Goal: Task Accomplishment & Management: Manage account settings

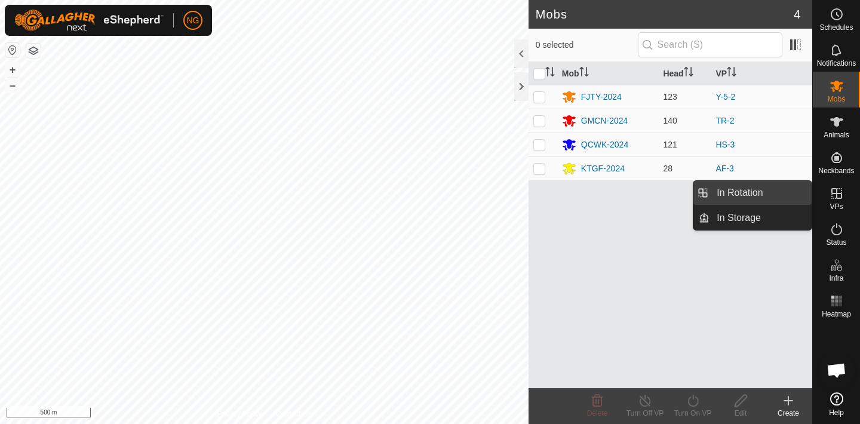
click at [787, 189] on link "In Rotation" at bounding box center [761, 193] width 102 height 24
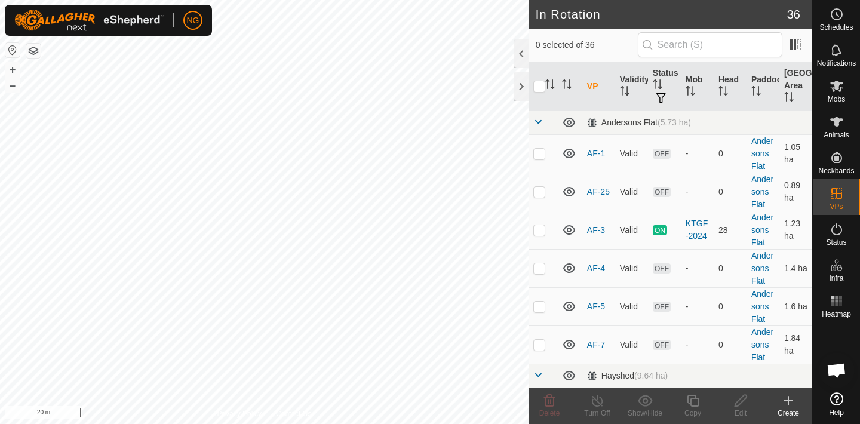
click at [790, 399] on icon at bounding box center [788, 401] width 14 height 14
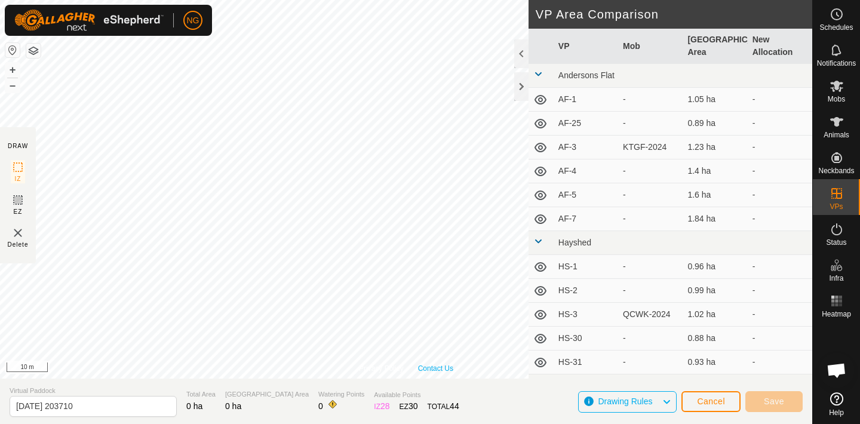
click at [422, 373] on link "Contact Us" at bounding box center [435, 368] width 35 height 11
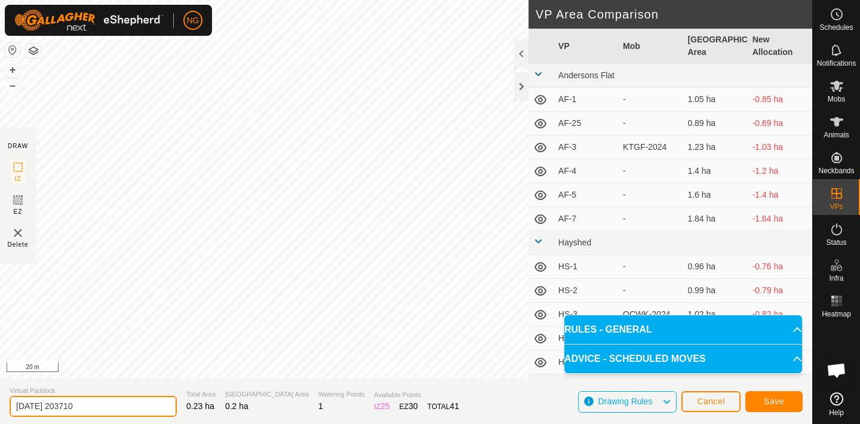
click at [96, 406] on input "[DATE] 203710" at bounding box center [93, 406] width 167 height 21
type input "2"
type input "H2-5"
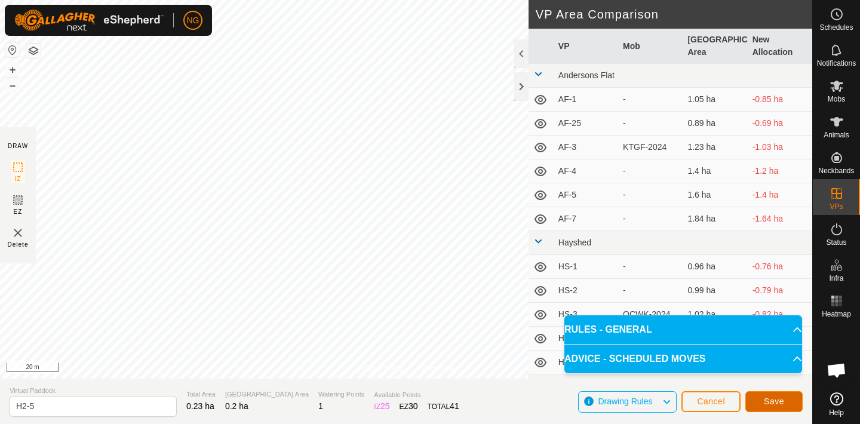
click at [761, 400] on button "Save" at bounding box center [774, 401] width 57 height 21
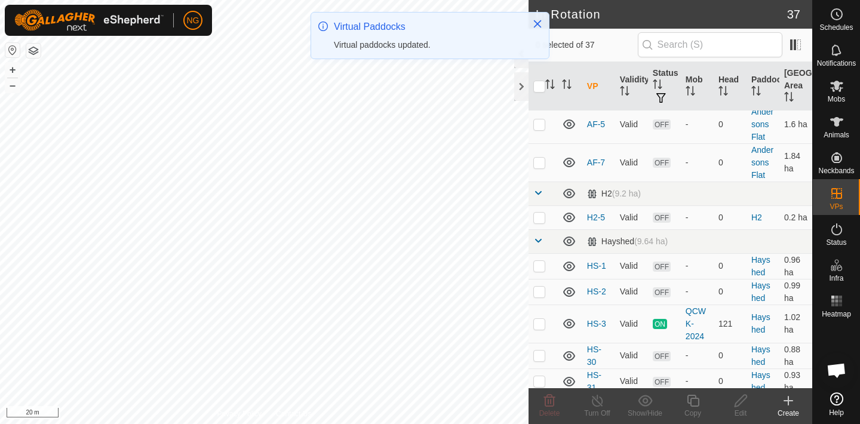
scroll to position [179, 0]
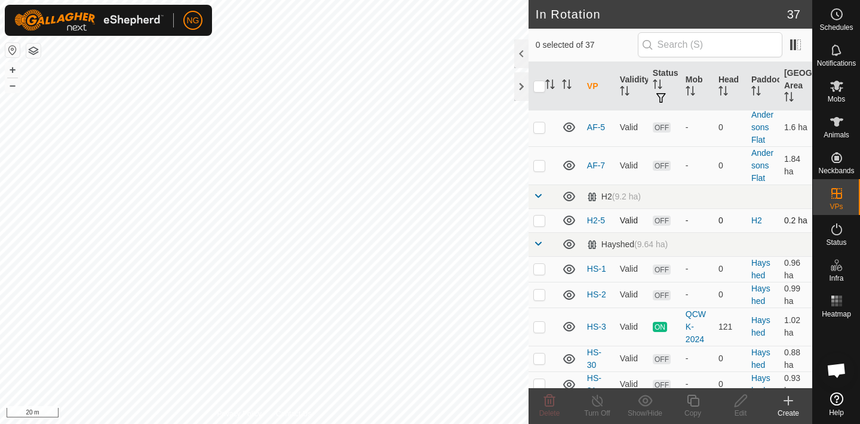
click at [539, 222] on p-checkbox at bounding box center [540, 221] width 12 height 10
checkbox input "true"
click at [695, 403] on icon at bounding box center [693, 401] width 15 height 14
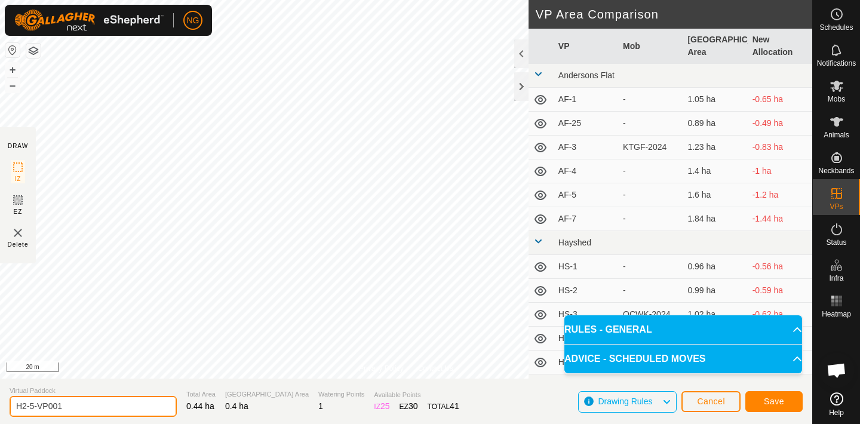
click at [85, 407] on input "H2-5-VP001" at bounding box center [93, 406] width 167 height 21
type input "H2-6"
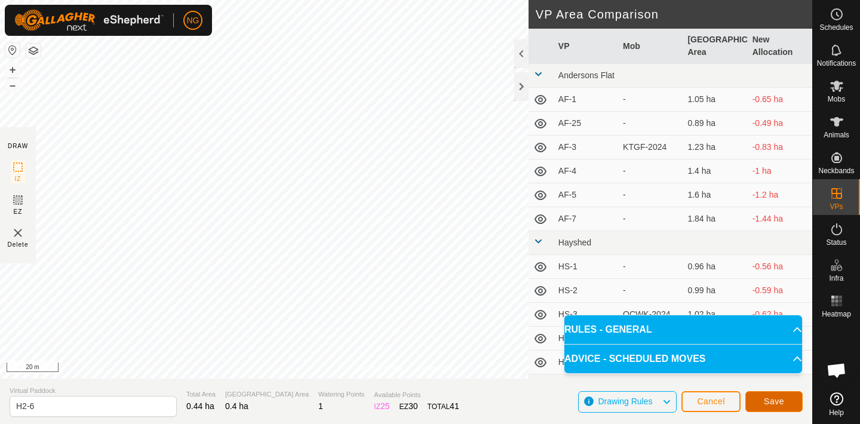
click at [759, 394] on button "Save" at bounding box center [774, 401] width 57 height 21
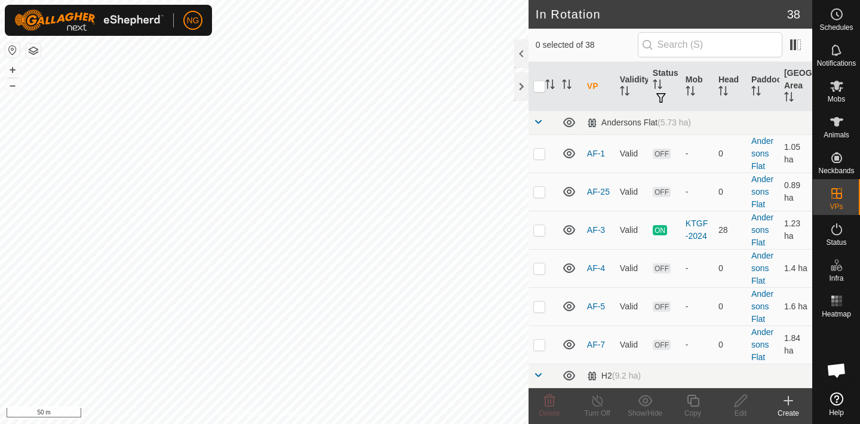
click at [789, 401] on icon at bounding box center [788, 401] width 8 height 0
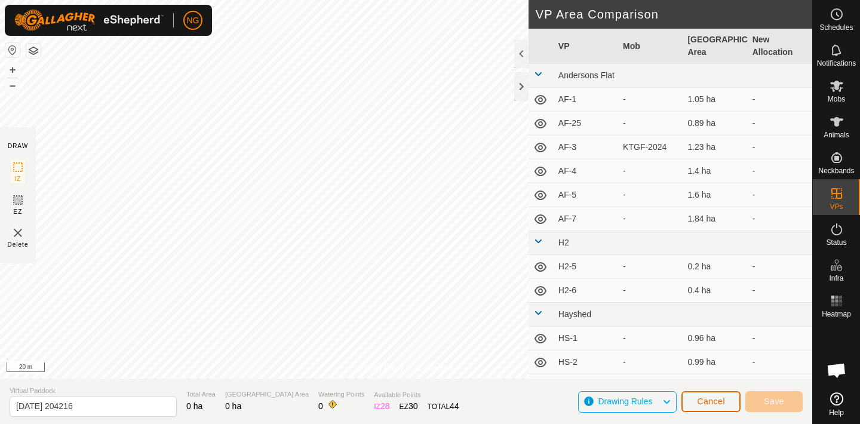
click at [713, 399] on span "Cancel" at bounding box center [711, 402] width 28 height 10
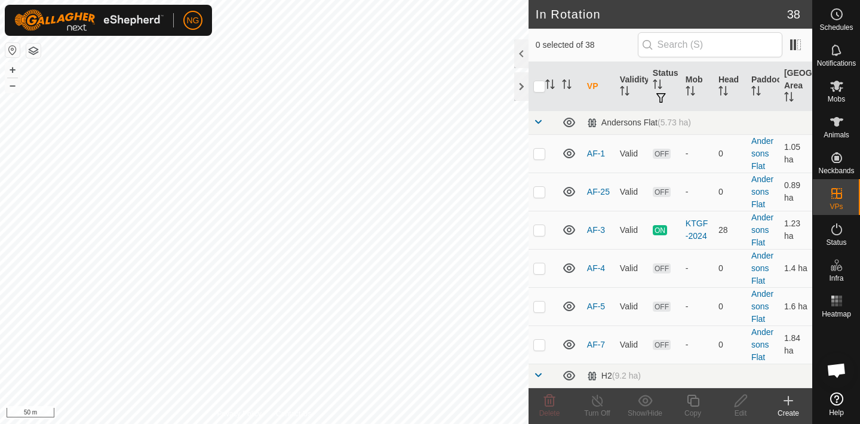
click at [789, 400] on icon at bounding box center [789, 401] width 0 height 8
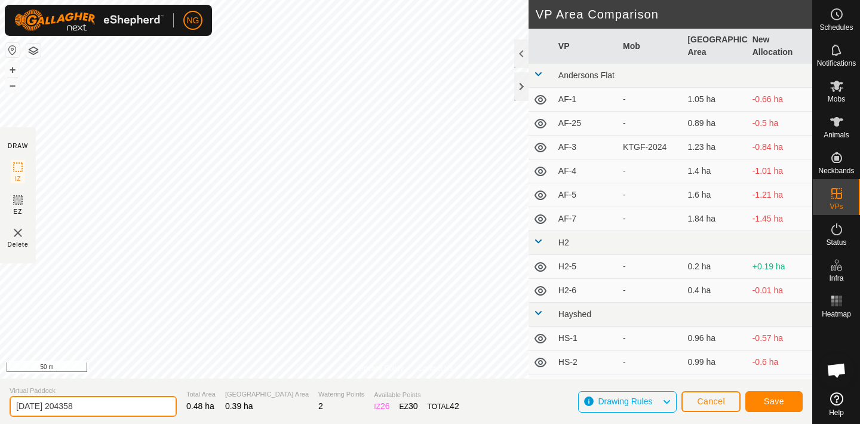
click at [98, 406] on input "[DATE] 204358" at bounding box center [93, 406] width 167 height 21
type input "2"
type input "C-7"
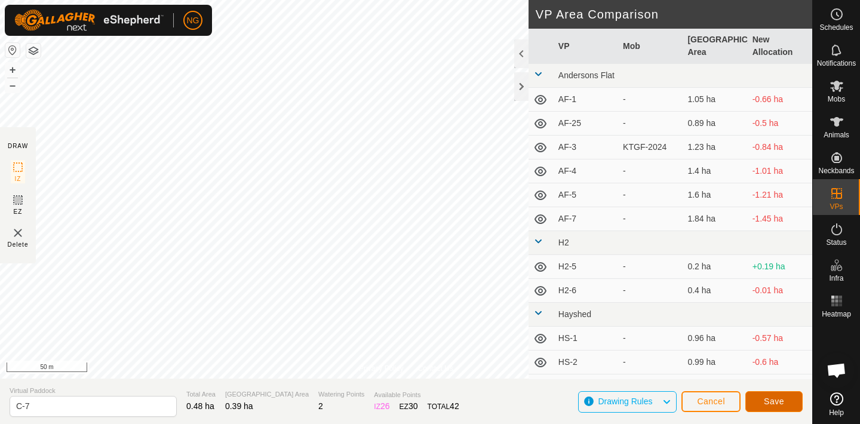
click at [780, 400] on span "Save" at bounding box center [774, 402] width 20 height 10
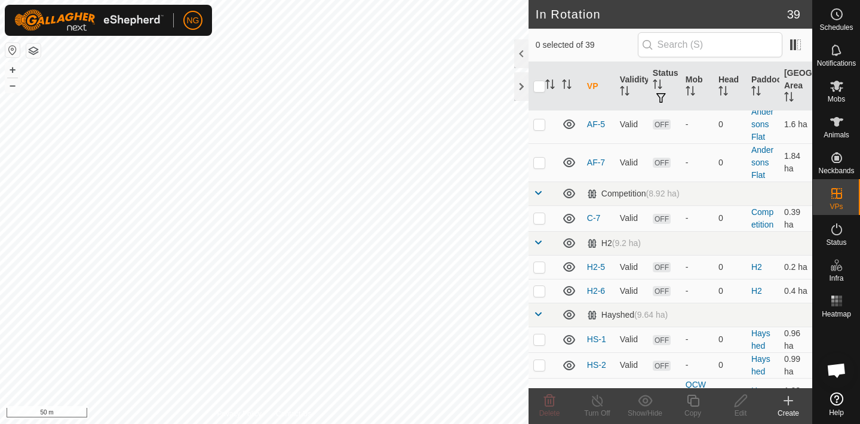
scroll to position [181, 0]
click at [537, 220] on p-checkbox at bounding box center [540, 219] width 12 height 10
checkbox input "true"
click at [694, 401] on icon at bounding box center [693, 401] width 15 height 14
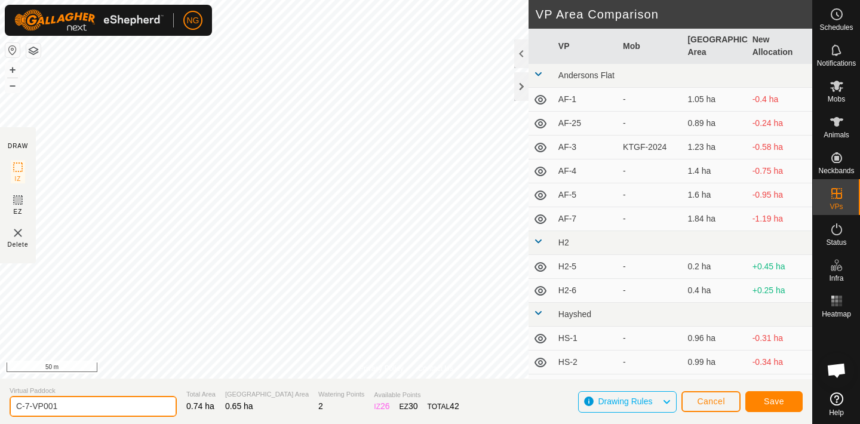
click at [72, 410] on input "C-7-VP001" at bounding box center [93, 406] width 167 height 21
type input "C-8"
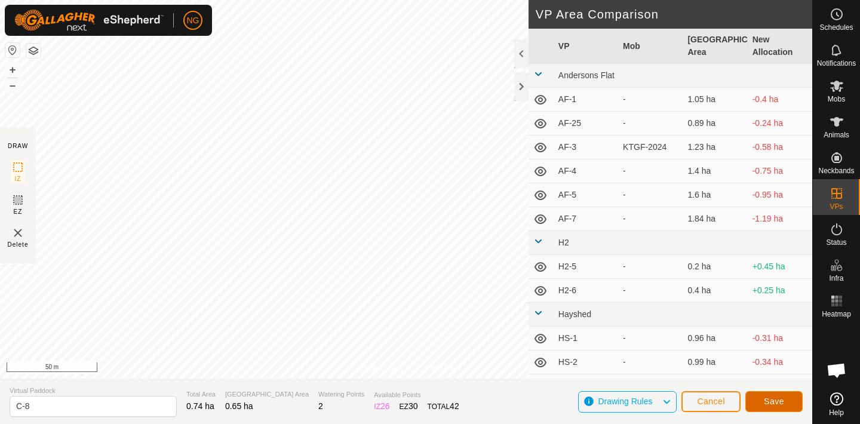
click at [773, 401] on span "Save" at bounding box center [774, 402] width 20 height 10
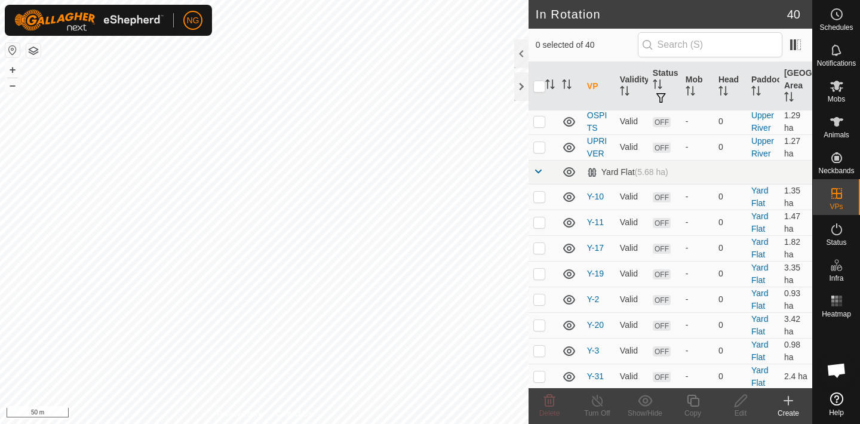
scroll to position [1111, 0]
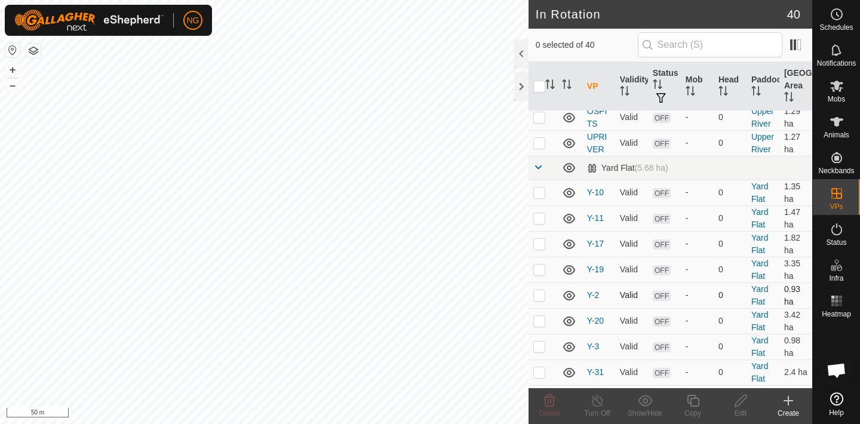
click at [541, 290] on p-checkbox at bounding box center [540, 295] width 12 height 10
checkbox input "true"
click at [540, 342] on p-checkbox at bounding box center [540, 347] width 12 height 10
checkbox input "true"
click at [541, 393] on p-checkbox at bounding box center [540, 398] width 12 height 10
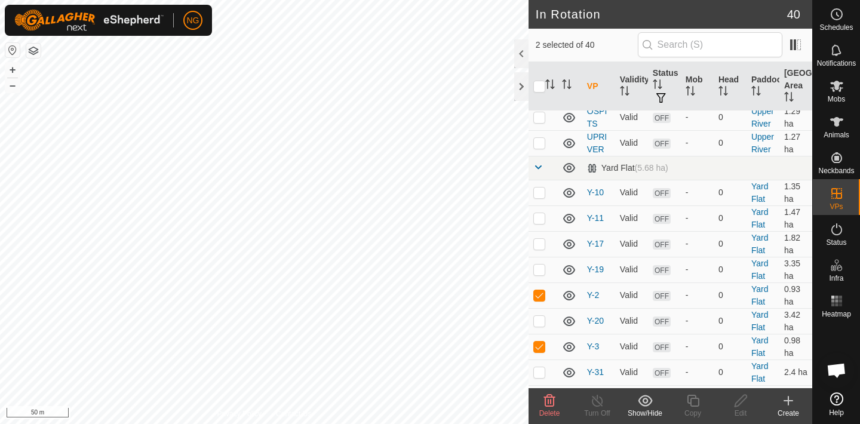
checkbox input "true"
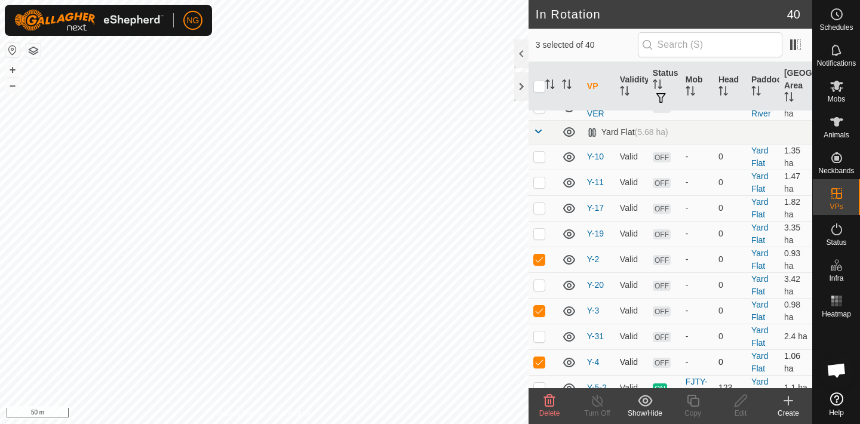
scroll to position [1150, 0]
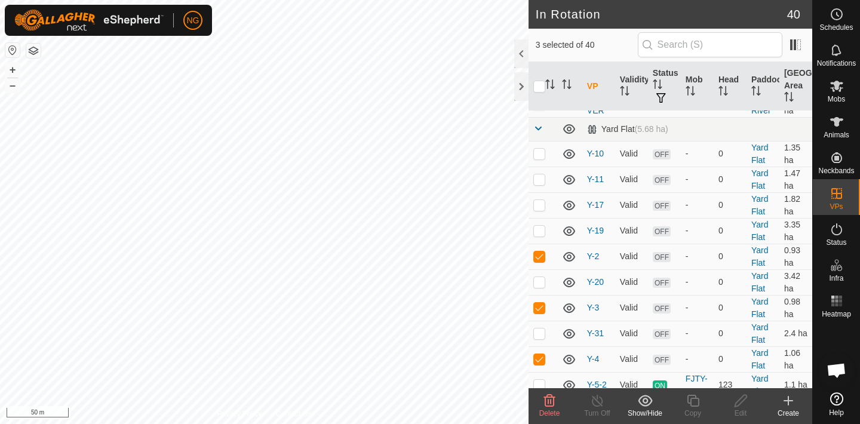
click at [549, 400] on icon at bounding box center [549, 401] width 14 height 14
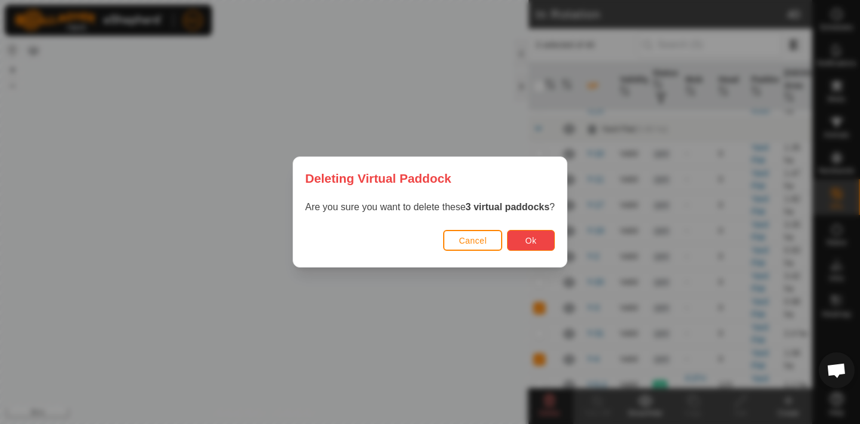
click at [529, 237] on span "Ok" at bounding box center [531, 241] width 11 height 10
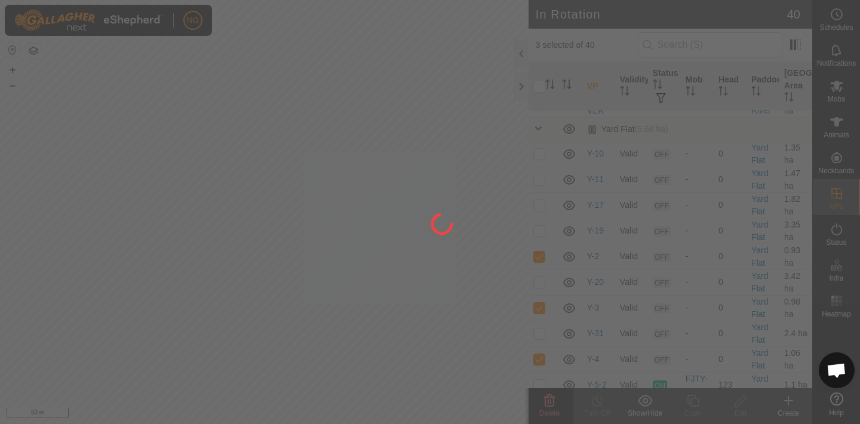
checkbox input "false"
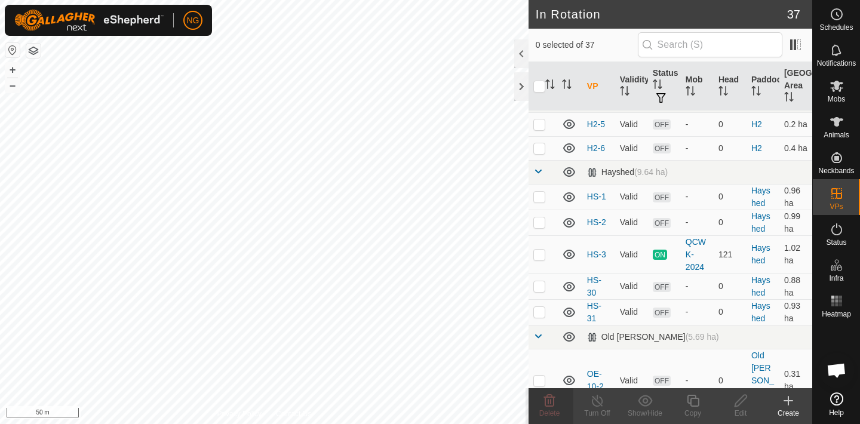
scroll to position [357, 0]
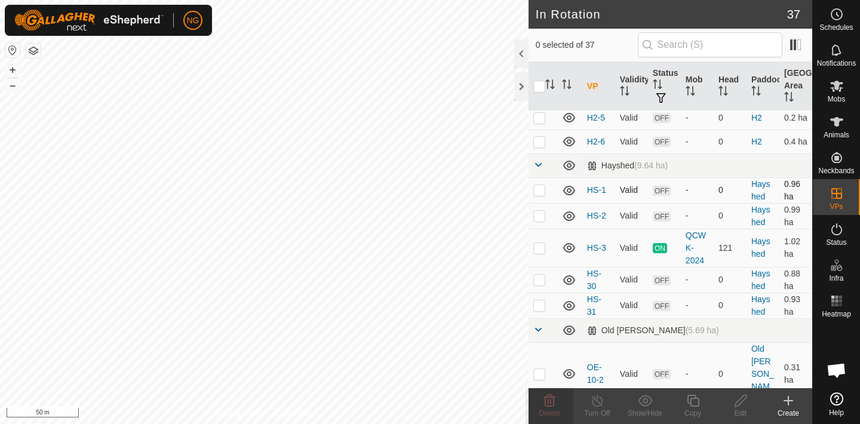
click at [540, 189] on p-checkbox at bounding box center [540, 190] width 12 height 10
checkbox input "true"
click at [538, 213] on p-checkbox at bounding box center [540, 216] width 12 height 10
checkbox input "true"
click at [539, 281] on p-checkbox at bounding box center [540, 280] width 12 height 10
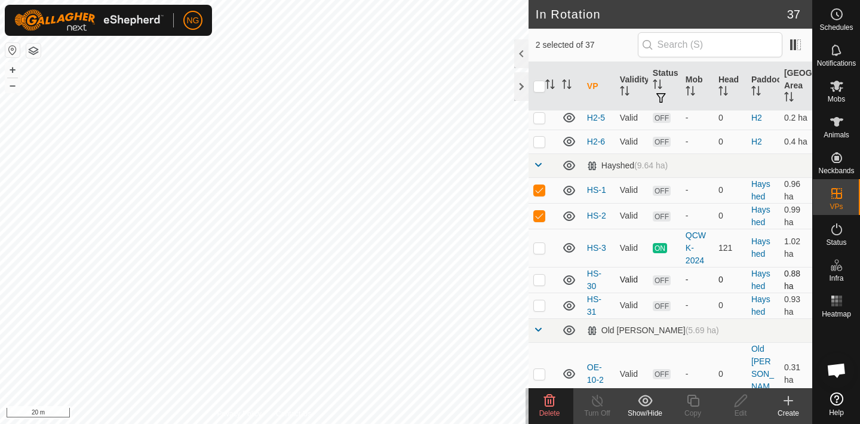
checkbox input "true"
click at [541, 305] on p-checkbox at bounding box center [540, 306] width 12 height 10
checkbox input "true"
click at [549, 399] on icon at bounding box center [549, 401] width 14 height 14
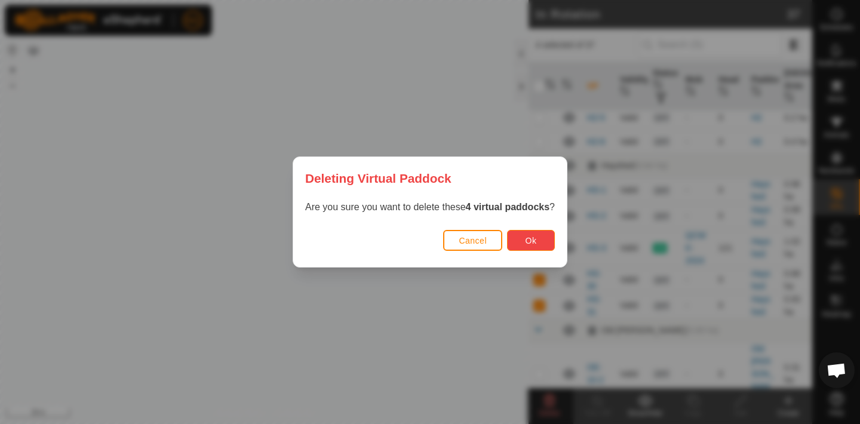
click at [535, 237] on span "Ok" at bounding box center [531, 241] width 11 height 10
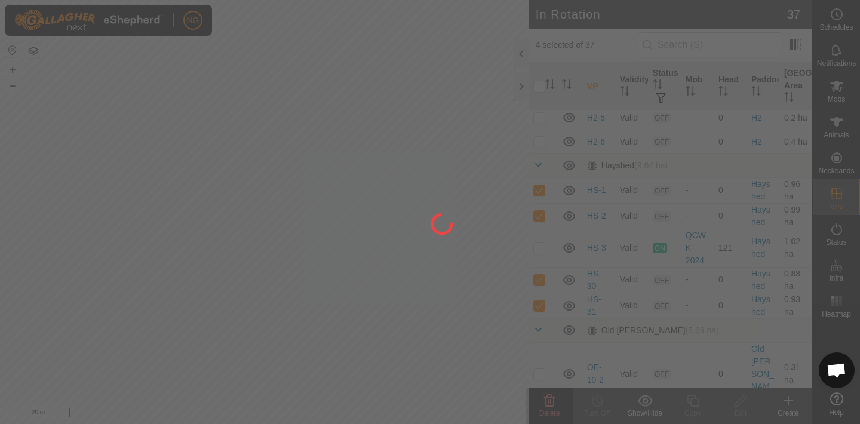
checkbox input "false"
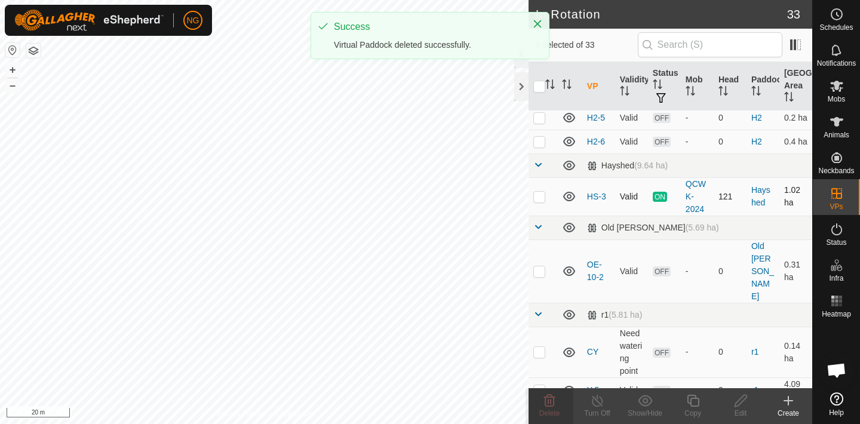
click at [540, 197] on p-checkbox at bounding box center [540, 197] width 12 height 10
checkbox input "true"
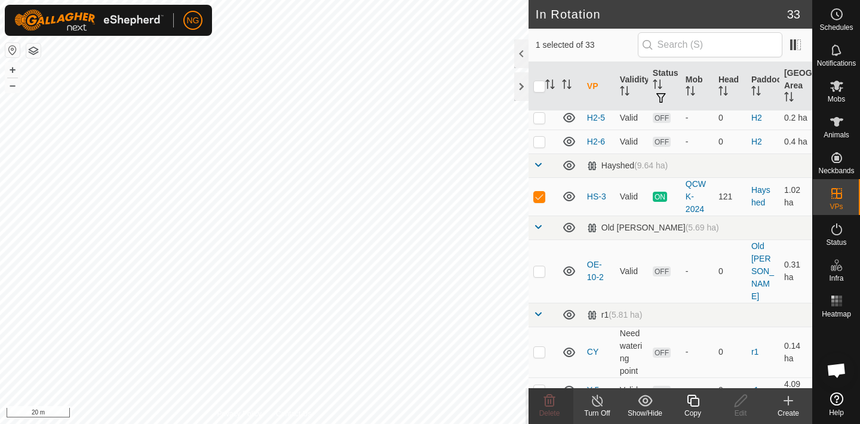
click at [695, 400] on icon at bounding box center [693, 401] width 15 height 14
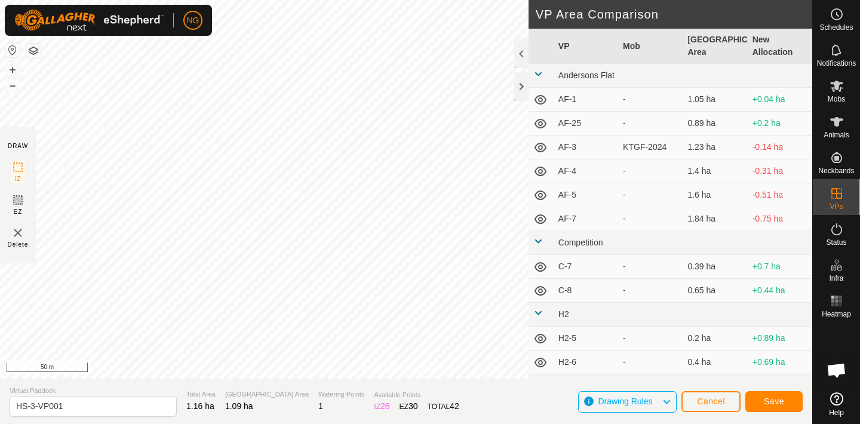
click at [314, 0] on html "NG Schedules Notifications Mobs Animals Neckbands VPs Status Infra Heatmap Help…" at bounding box center [430, 212] width 860 height 424
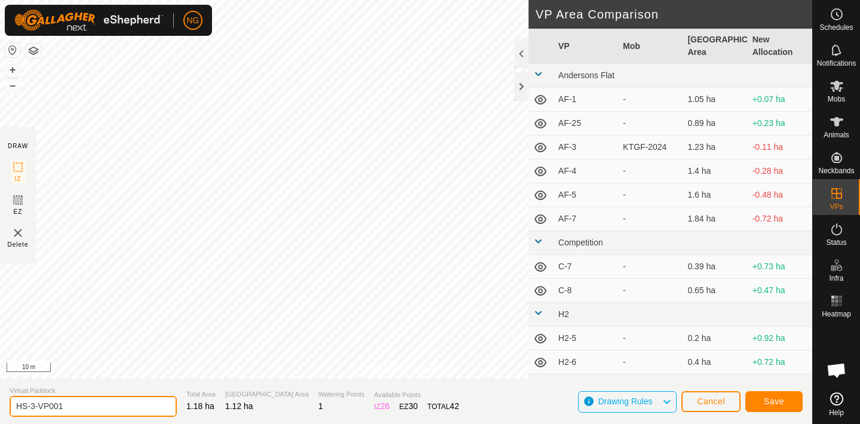
click at [76, 404] on input "HS-3-VP001" at bounding box center [93, 406] width 167 height 21
type input "HS-4"
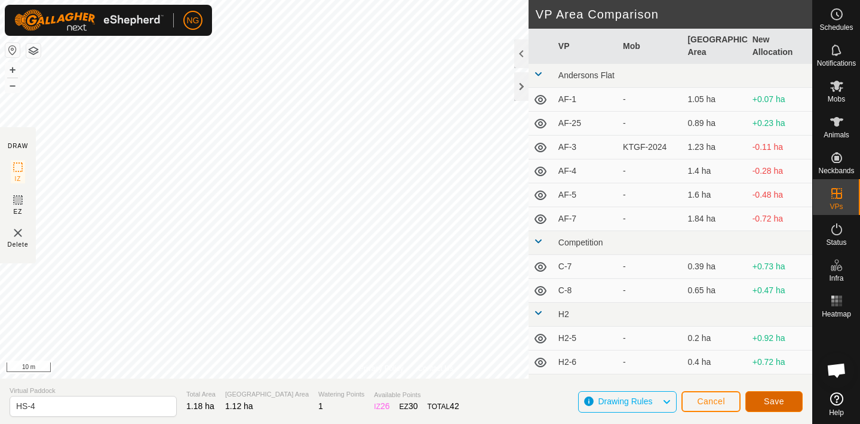
click at [775, 398] on span "Save" at bounding box center [774, 402] width 20 height 10
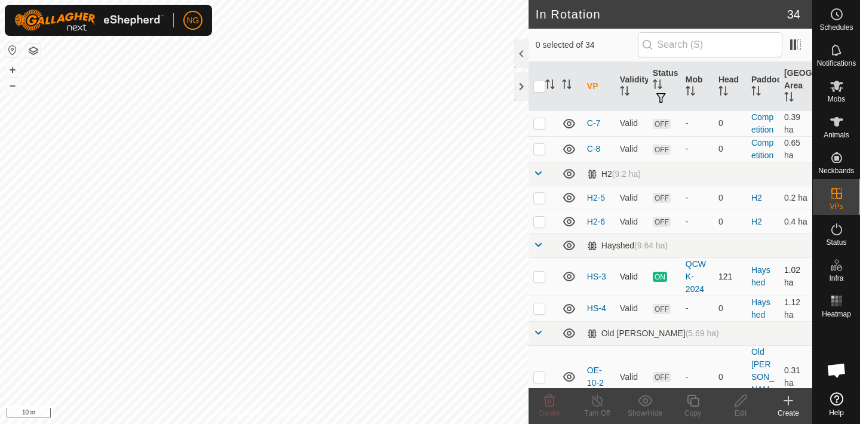
scroll to position [286, 0]
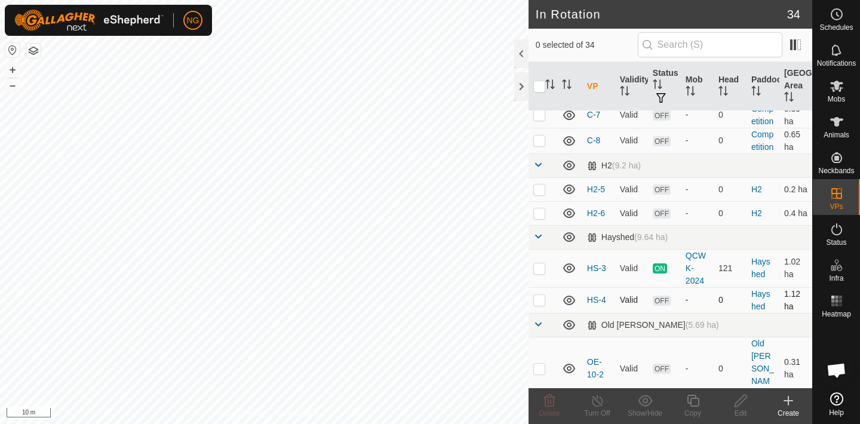
click at [538, 299] on p-checkbox at bounding box center [540, 300] width 12 height 10
checkbox input "true"
click at [694, 400] on icon at bounding box center [693, 401] width 15 height 14
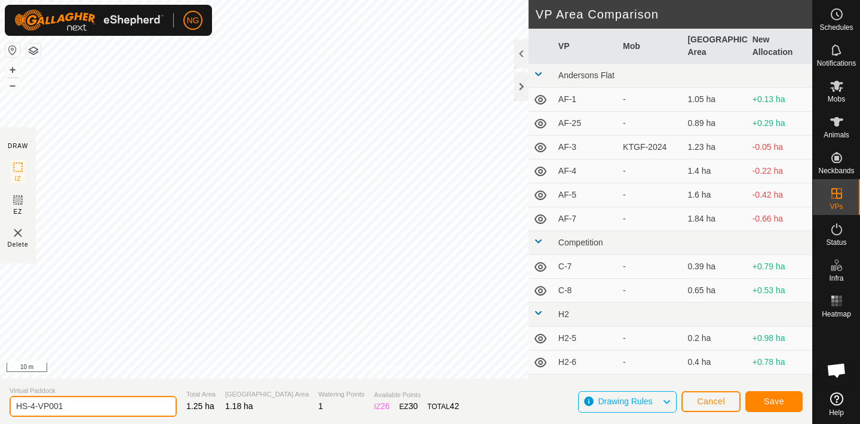
click at [69, 406] on input "HS-4-VP001" at bounding box center [93, 406] width 167 height 21
type input "HS-5"
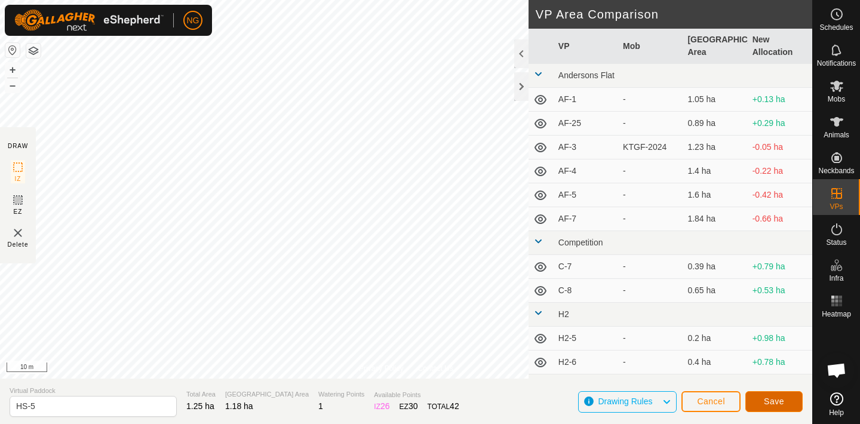
click at [762, 398] on button "Save" at bounding box center [774, 401] width 57 height 21
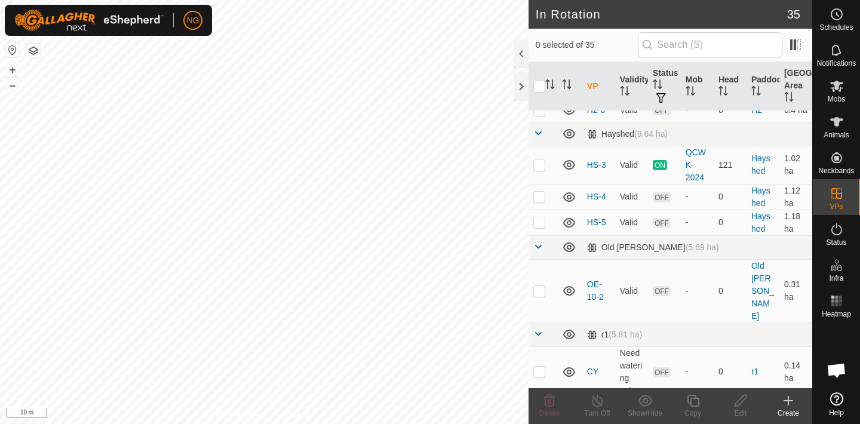
scroll to position [388, 0]
click at [538, 228] on p-checkbox at bounding box center [540, 224] width 12 height 10
checkbox input "true"
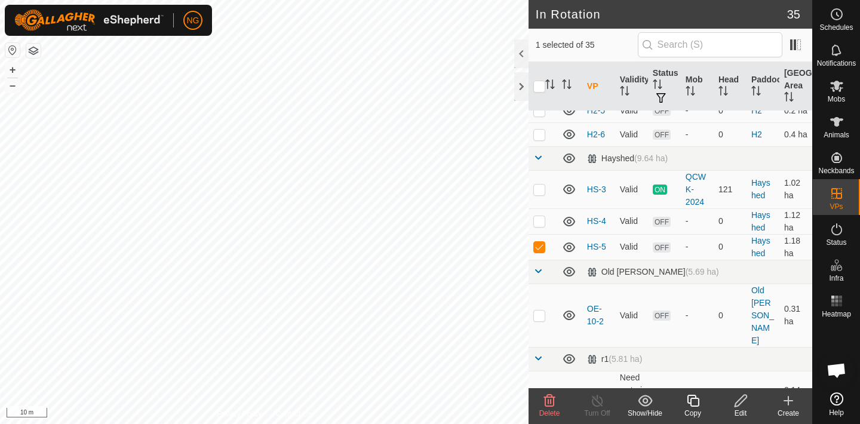
click at [692, 398] on icon at bounding box center [693, 401] width 12 height 12
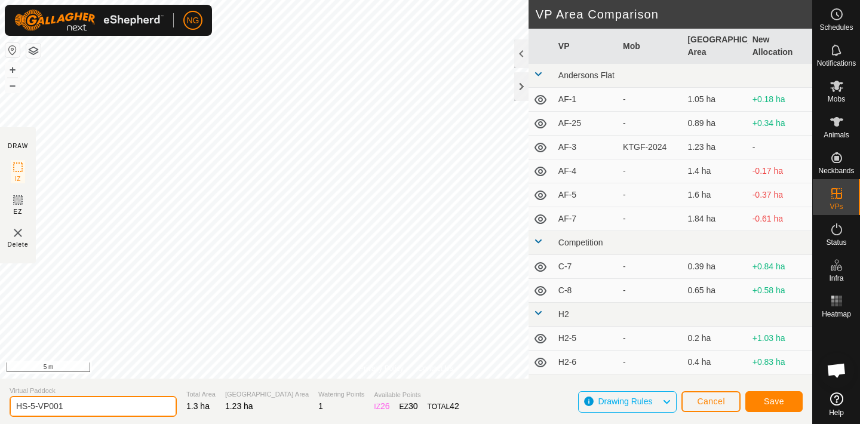
click at [76, 406] on input "HS-5-VP001" at bounding box center [93, 406] width 167 height 21
type input "HS-6"
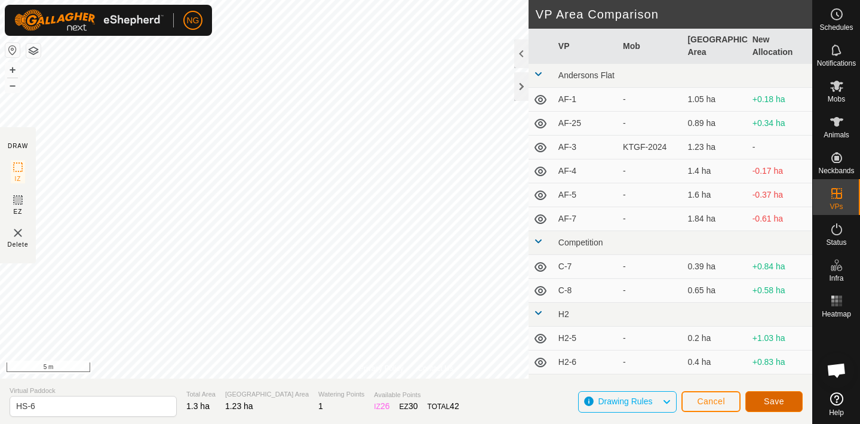
click at [764, 396] on button "Save" at bounding box center [774, 401] width 57 height 21
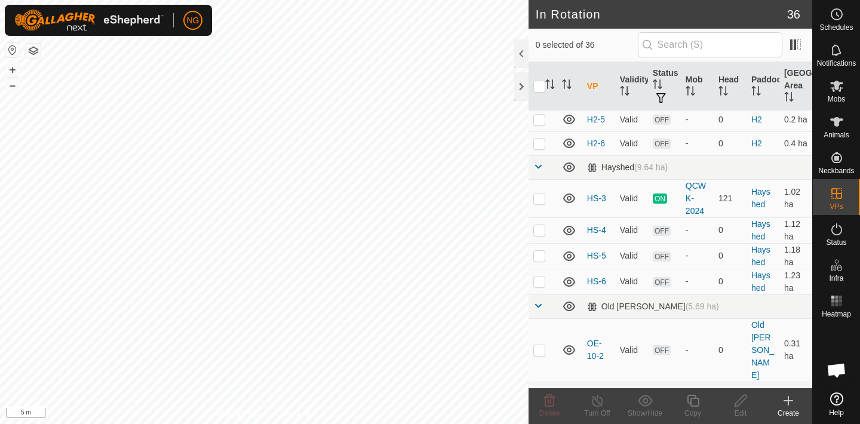
scroll to position [357, 0]
click at [538, 279] on p-checkbox at bounding box center [540, 280] width 12 height 10
checkbox input "true"
click at [692, 399] on icon at bounding box center [693, 401] width 15 height 14
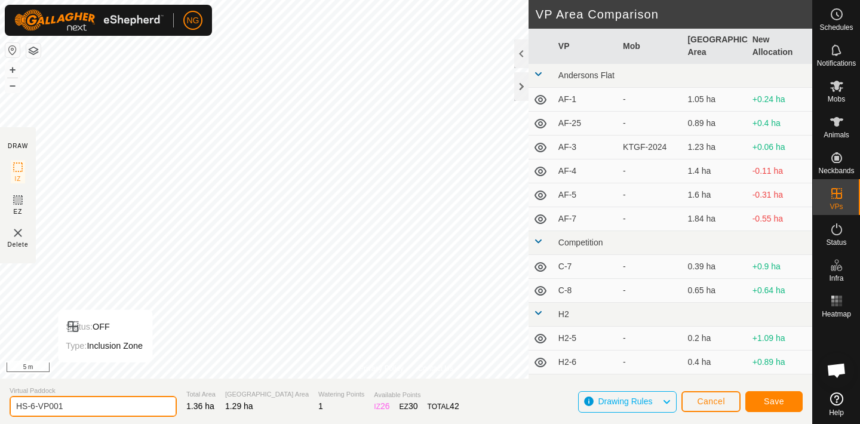
click at [68, 405] on input "HS-6-VP001" at bounding box center [93, 406] width 167 height 21
type input "HS-7"
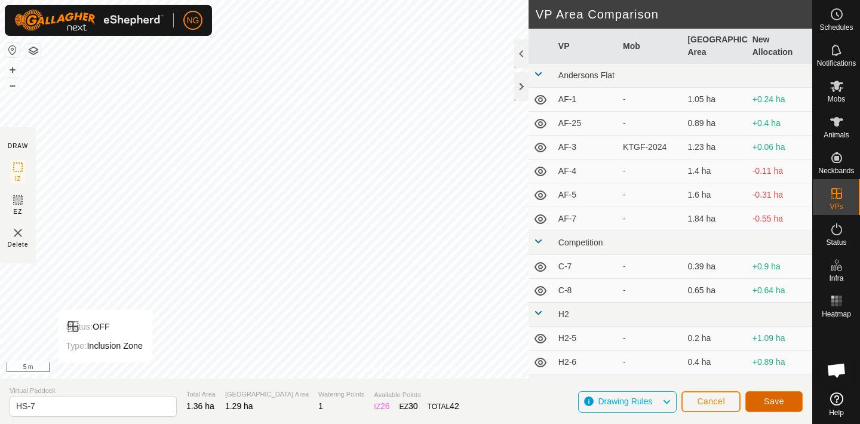
click at [776, 397] on span "Save" at bounding box center [774, 402] width 20 height 10
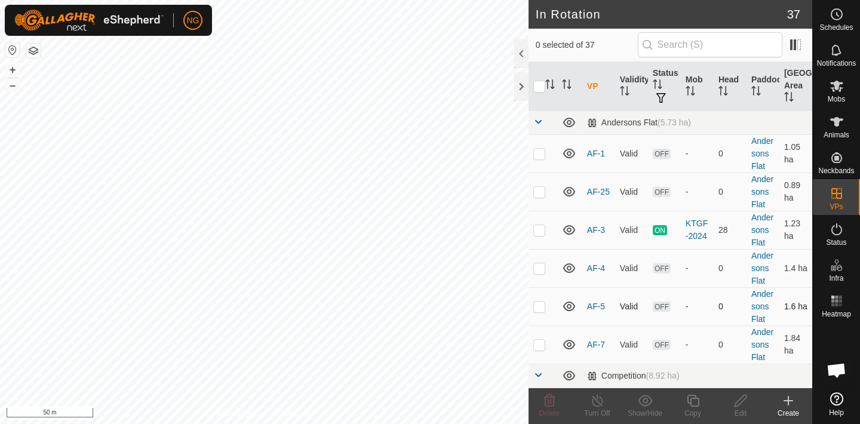
click at [612, 323] on div "In Rotation 37 0 selected of 37 VP Validity Status Mob Head Paddock Grazing Are…" at bounding box center [406, 212] width 813 height 424
click at [539, 153] on p-checkbox at bounding box center [540, 154] width 12 height 10
checkbox input "true"
click at [538, 191] on p-checkbox at bounding box center [540, 192] width 12 height 10
checkbox input "true"
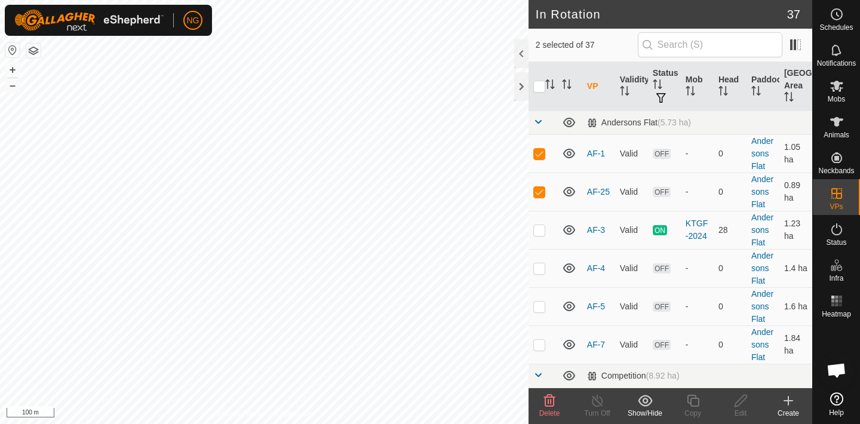
click at [548, 402] on icon at bounding box center [549, 401] width 11 height 12
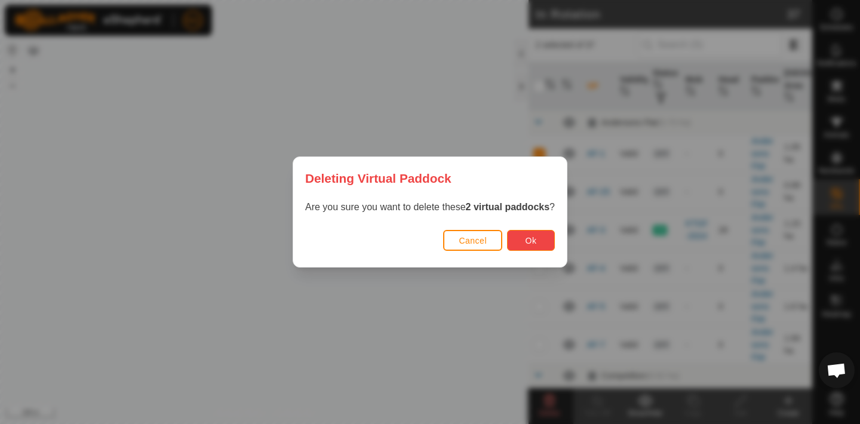
click at [531, 236] on span "Ok" at bounding box center [531, 241] width 11 height 10
checkbox input "false"
